Goal: Navigation & Orientation: Find specific page/section

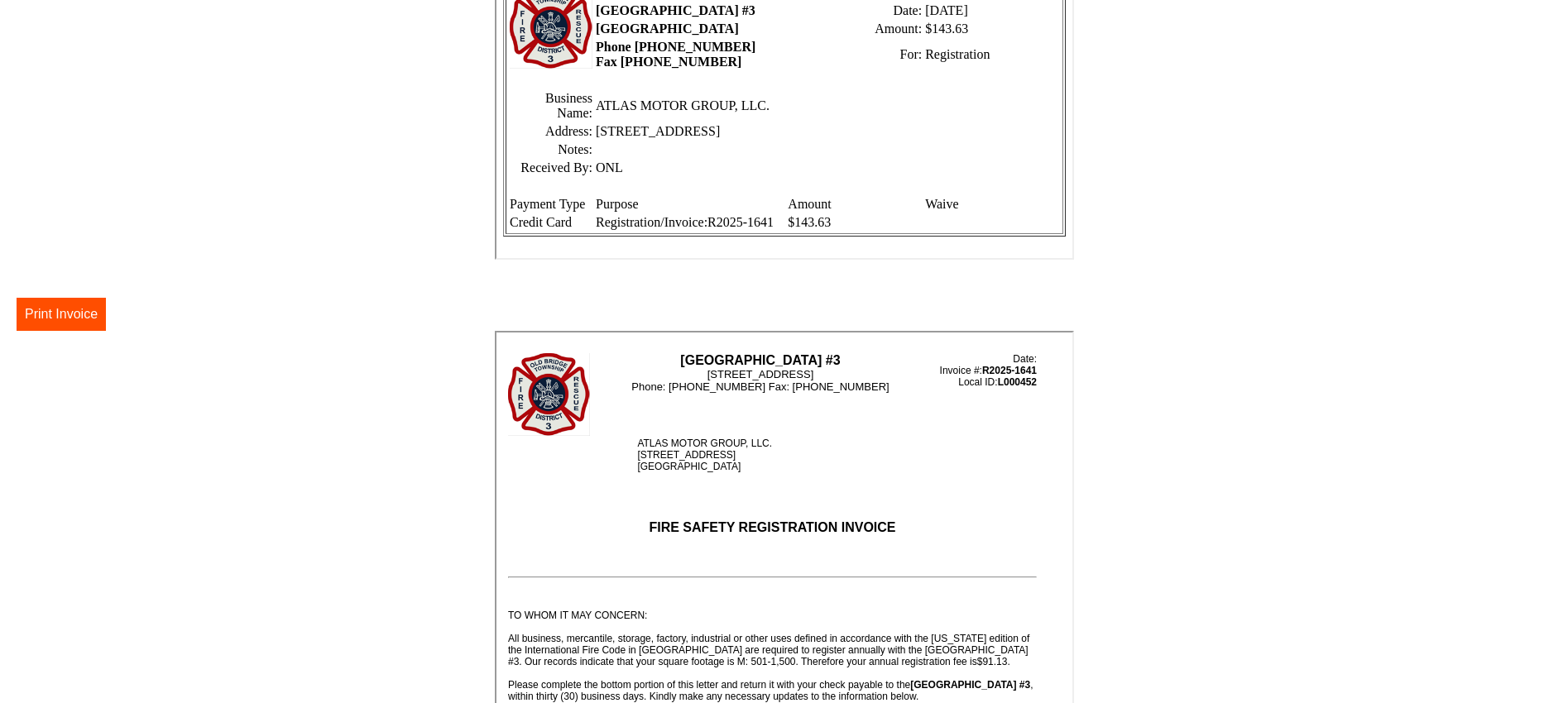
scroll to position [238, 0]
